Goal: Task Accomplishment & Management: Complete application form

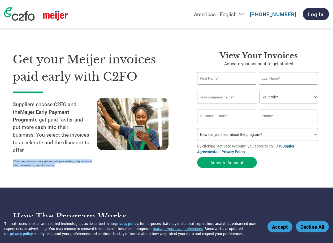
drag, startPoint x: 61, startPoint y: 159, endPoint x: 7, endPoint y: 154, distance: 53.8
click at [7, 154] on section "Get your Meijer invoices paid early with C2FO Suppliers choose C2FO and the Mei…" at bounding box center [166, 104] width 333 height 167
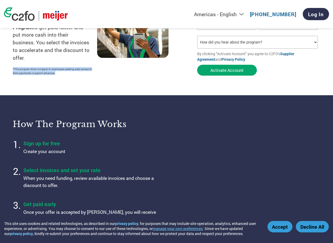
scroll to position [133, 0]
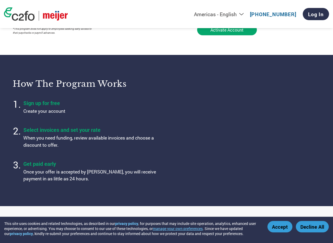
click at [182, 192] on section "How the program works Sign up for free Create your account Select invoices and …" at bounding box center [166, 130] width 333 height 151
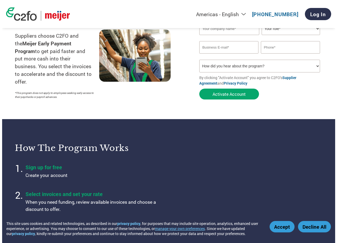
scroll to position [0, 0]
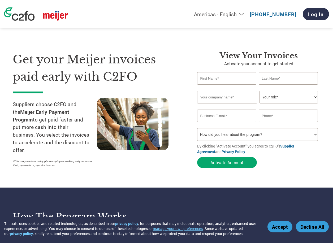
click at [228, 139] on select "How did you hear about the program? Received a letter Email Social Media Online…" at bounding box center [257, 134] width 121 height 13
select select "Received a Letter"
click at [197, 128] on select "How did you hear about the program? Received a letter Email Social Media Online…" at bounding box center [257, 134] width 121 height 13
click at [223, 81] on input "text" at bounding box center [226, 78] width 59 height 12
type input "[PERSON_NAME]"
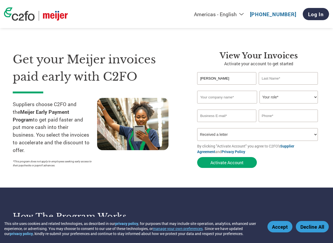
type input "[PERSON_NAME]"
click at [222, 99] on input "text" at bounding box center [227, 97] width 60 height 13
type input "D&H Distributing Co"
type input "[EMAIL_ADDRESS][DOMAIN_NAME]"
type input "7172556768"
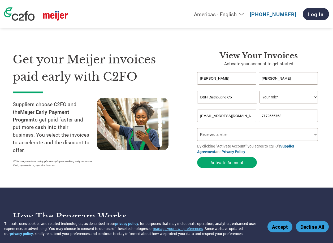
click at [287, 102] on select "Your role* CFO Controller Credit Manager Finance Director Treasurer CEO Preside…" at bounding box center [289, 97] width 58 height 13
select select "FINANCE_DIRECTOR"
click at [260, 91] on select "Your role* CFO Controller Credit Manager Finance Director Treasurer CEO Preside…" at bounding box center [289, 97] width 58 height 13
click at [244, 166] on button "Activate Account" at bounding box center [227, 162] width 60 height 11
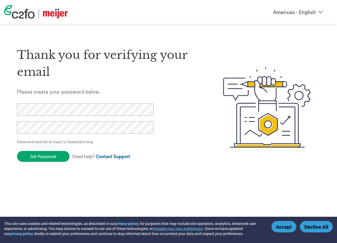
click at [17, 151] on input "Set Password" at bounding box center [43, 156] width 53 height 11
click at [0, 106] on html "This site uses cookies and related technologies, as described in our privacy po…" at bounding box center [168, 97] width 337 height 194
click at [52, 157] on input "Set Password" at bounding box center [43, 156] width 53 height 11
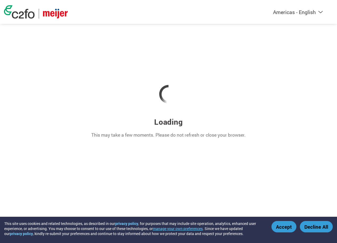
click at [307, 225] on button "Decline All" at bounding box center [316, 226] width 33 height 11
